Goal: Transaction & Acquisition: Purchase product/service

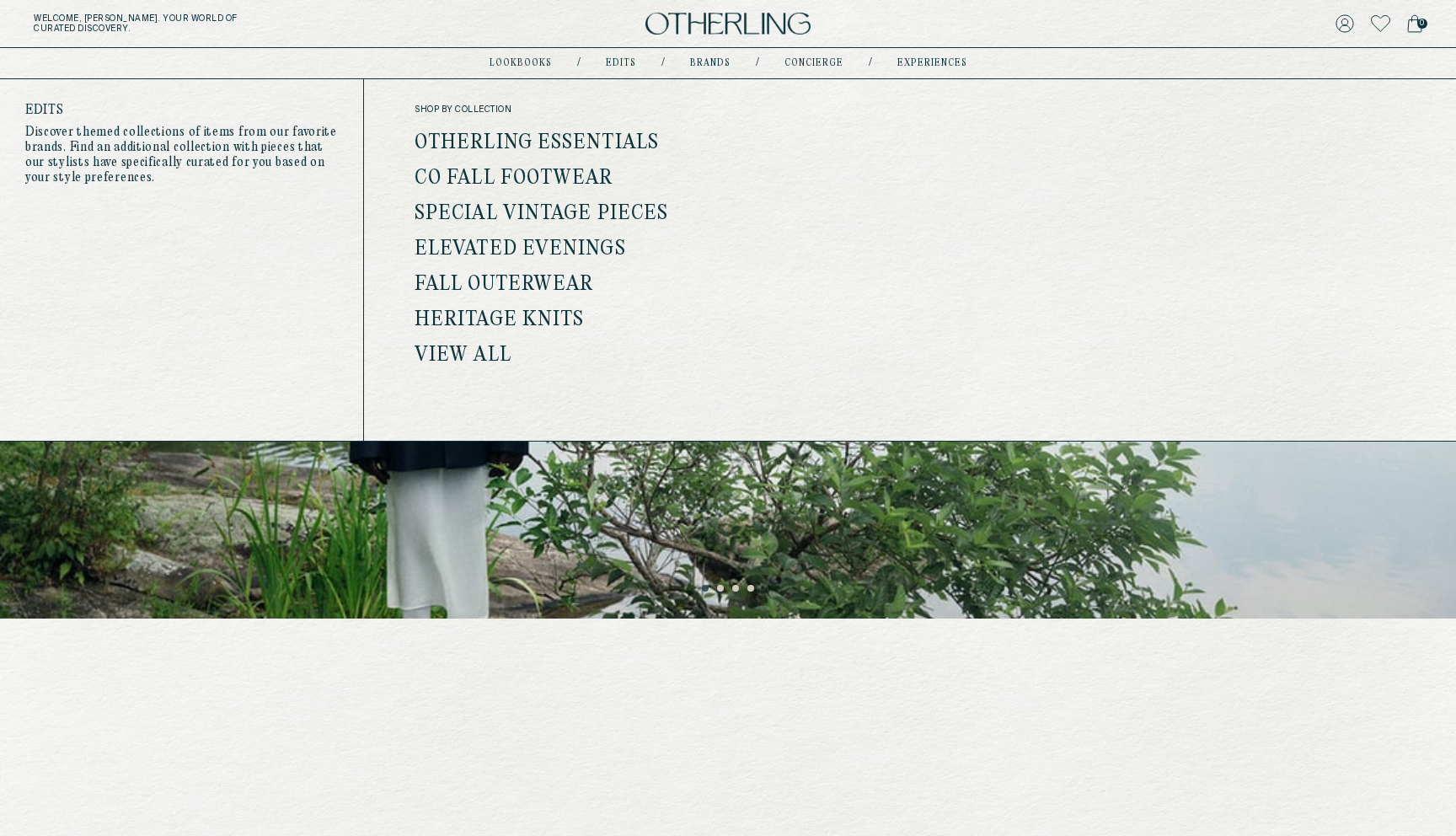
click at [524, 145] on link "Otherling Essentials" at bounding box center [536, 143] width 244 height 21
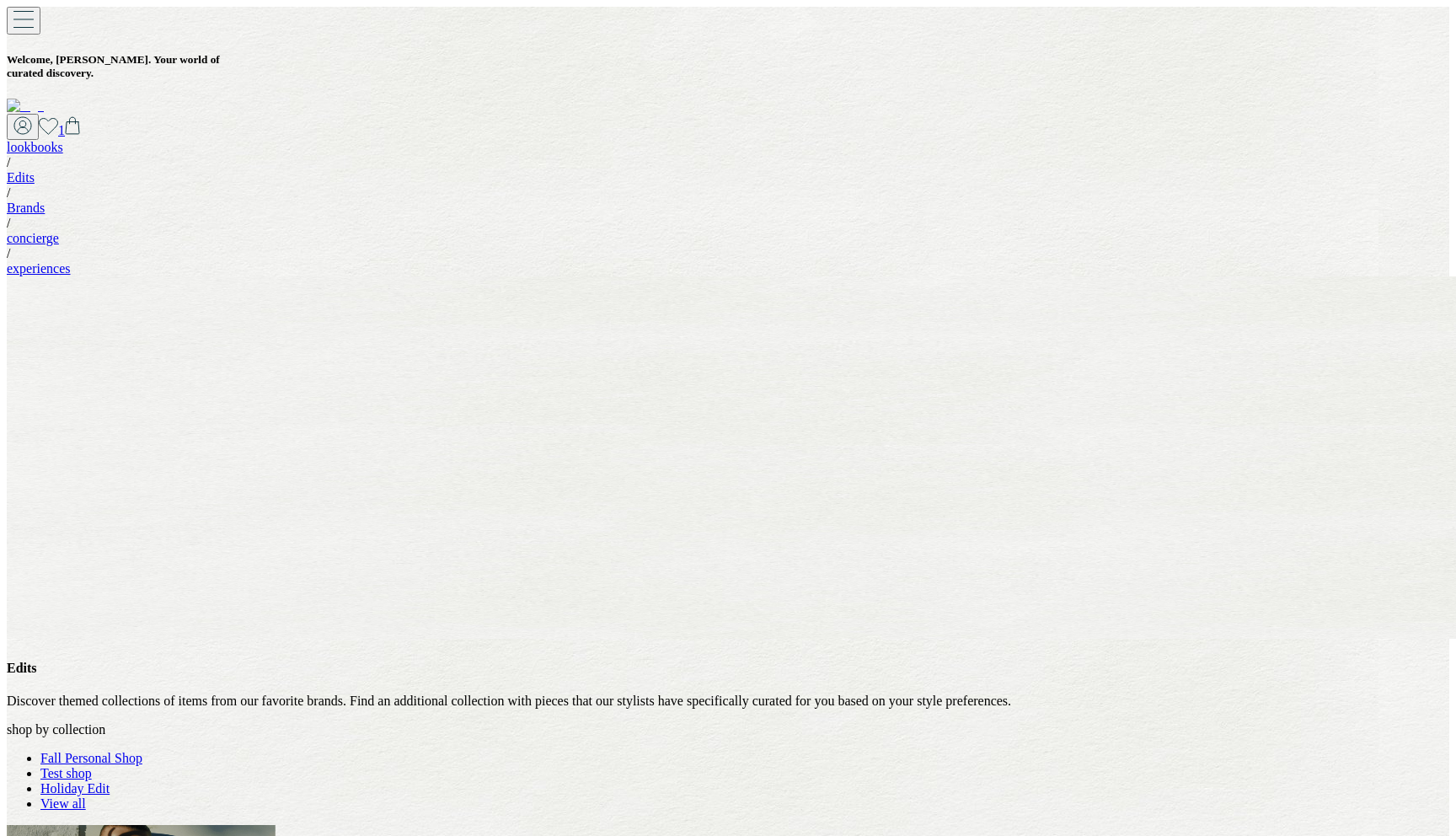
click at [142, 750] on link "Fall Personal Shop" at bounding box center [91, 757] width 102 height 14
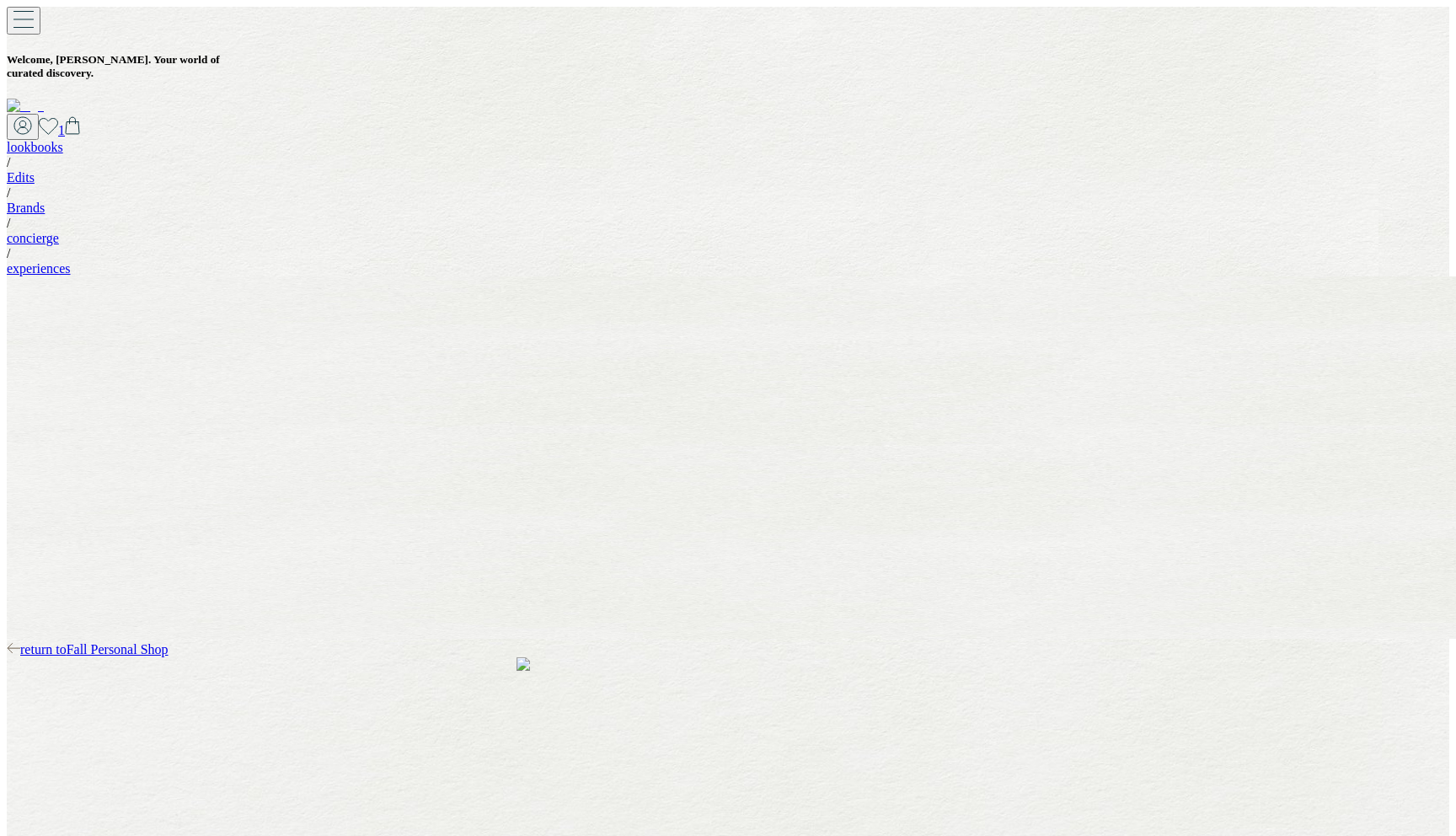
click at [168, 642] on span "return to Fall Personal Shop" at bounding box center [95, 649] width 148 height 14
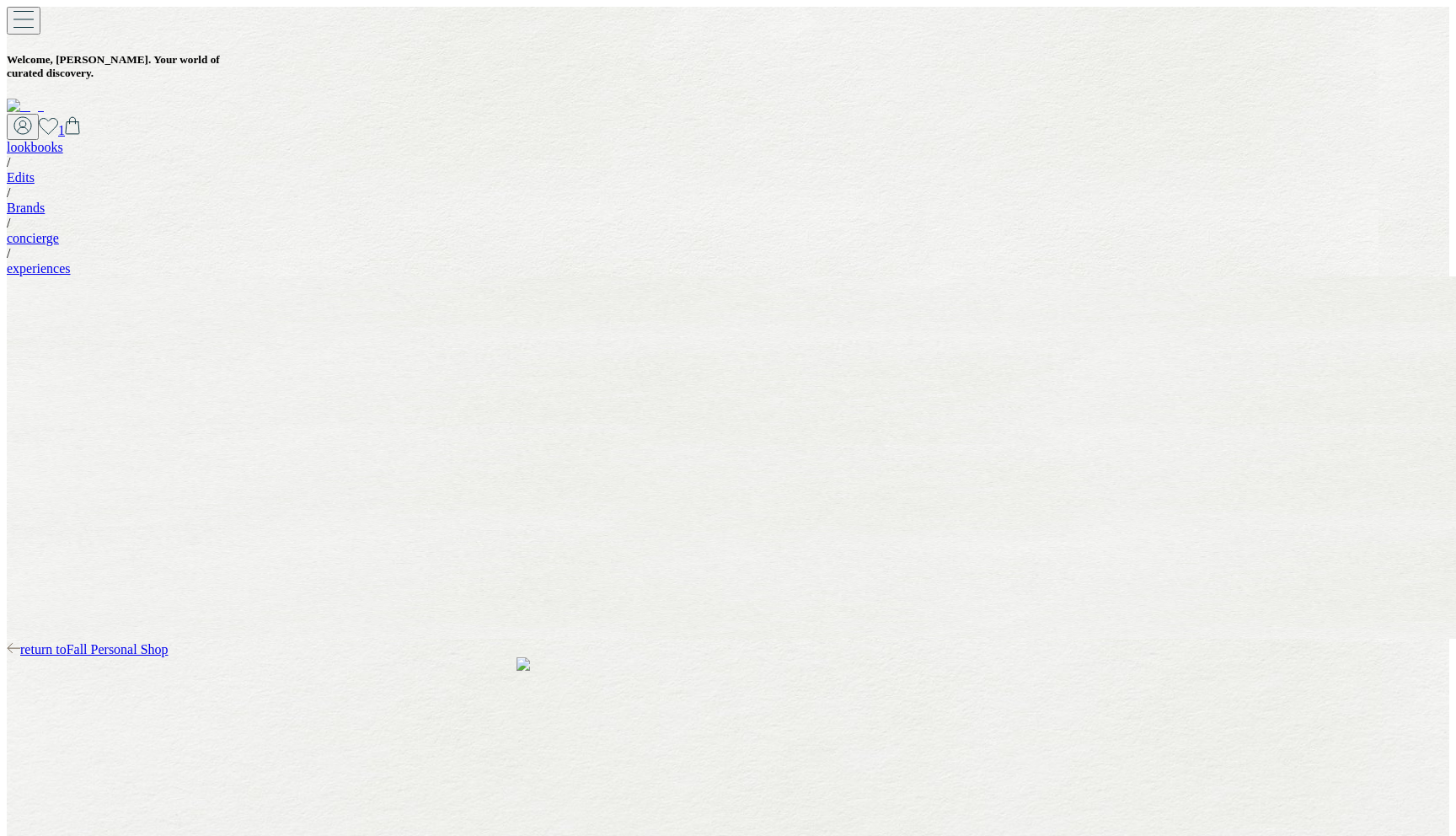
click at [144, 642] on div "return to Fall Personal Shop" at bounding box center [728, 649] width 1443 height 15
click at [137, 642] on span "return to Fall Personal Shop" at bounding box center [95, 649] width 148 height 14
